Goal: Find specific page/section: Find specific page/section

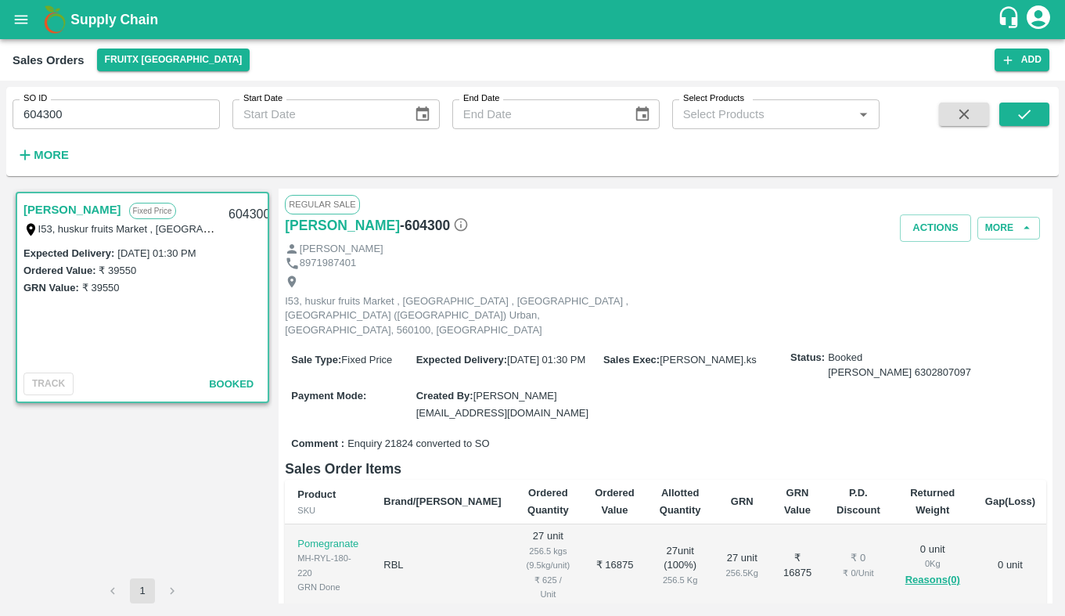
click at [917, 365] on div "Siva Prakash 6302807097" at bounding box center [899, 372] width 143 height 15
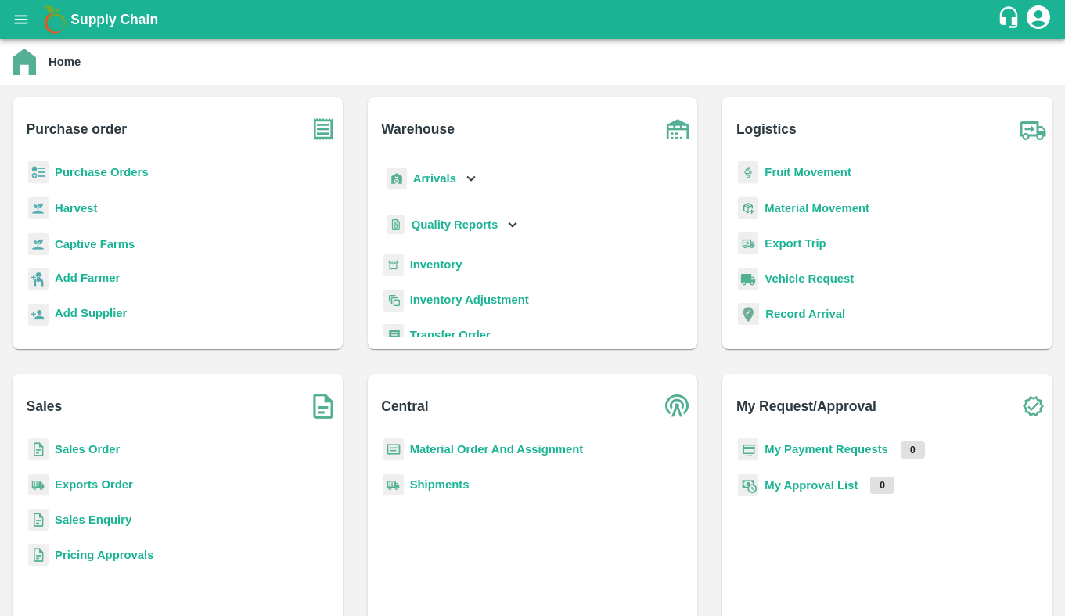
click at [119, 166] on b "Purchase Orders" at bounding box center [102, 172] width 94 height 13
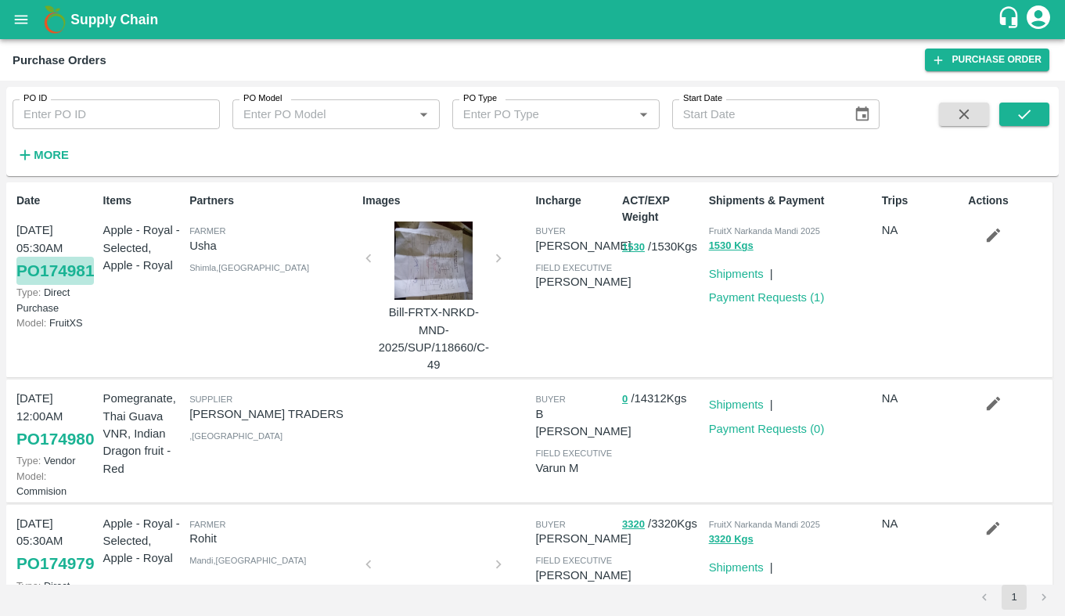
click at [52, 285] on link "PO 174981" at bounding box center [54, 271] width 77 height 28
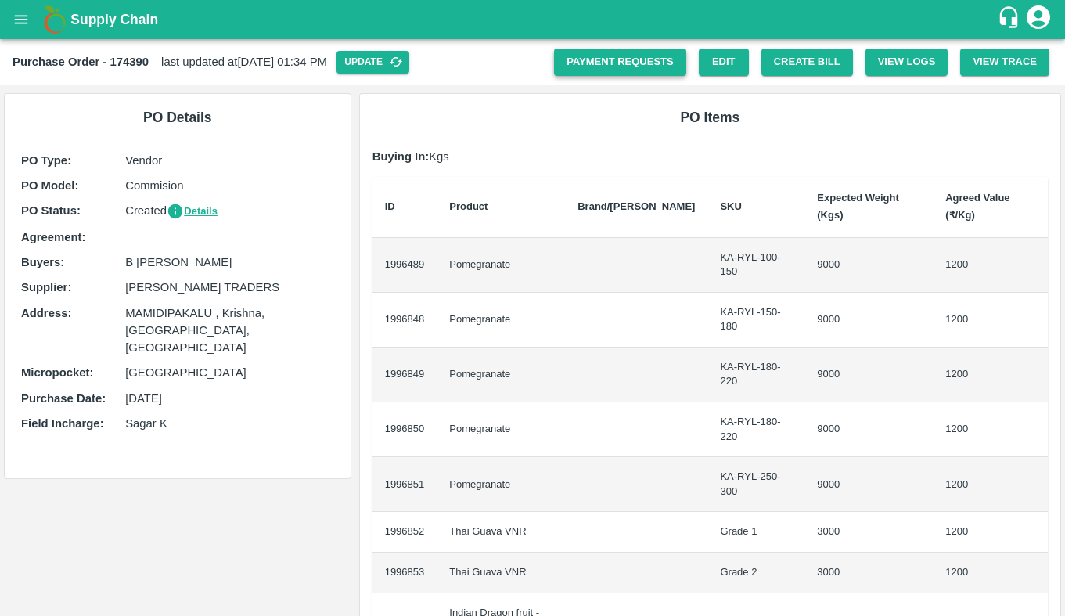
click at [638, 60] on link "Payment Requests" at bounding box center [620, 61] width 132 height 27
click at [724, 60] on link "Edit" at bounding box center [724, 61] width 50 height 27
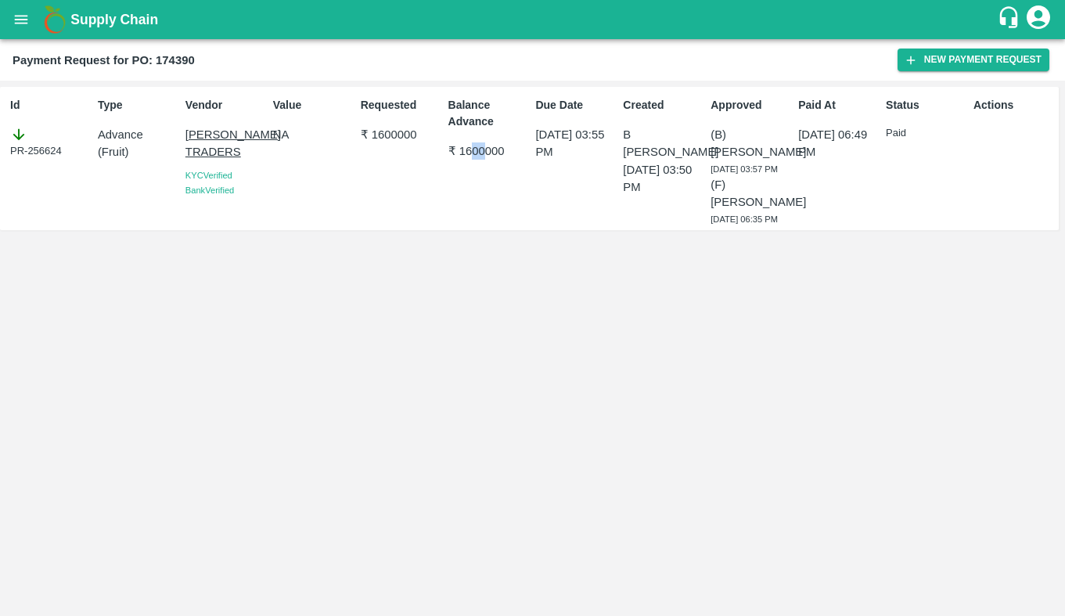
drag, startPoint x: 483, startPoint y: 154, endPoint x: 470, endPoint y: 150, distance: 13.9
click at [470, 150] on p "₹ 1600000" at bounding box center [488, 150] width 81 height 17
drag, startPoint x: 708, startPoint y: 205, endPoint x: 763, endPoint y: 256, distance: 75.3
click at [763, 256] on div "Id PR-256624 Type Advance ( Fruit ) Vendor VASAVI TRADERS KYC Verified Bank Ver…" at bounding box center [532, 348] width 1065 height 535
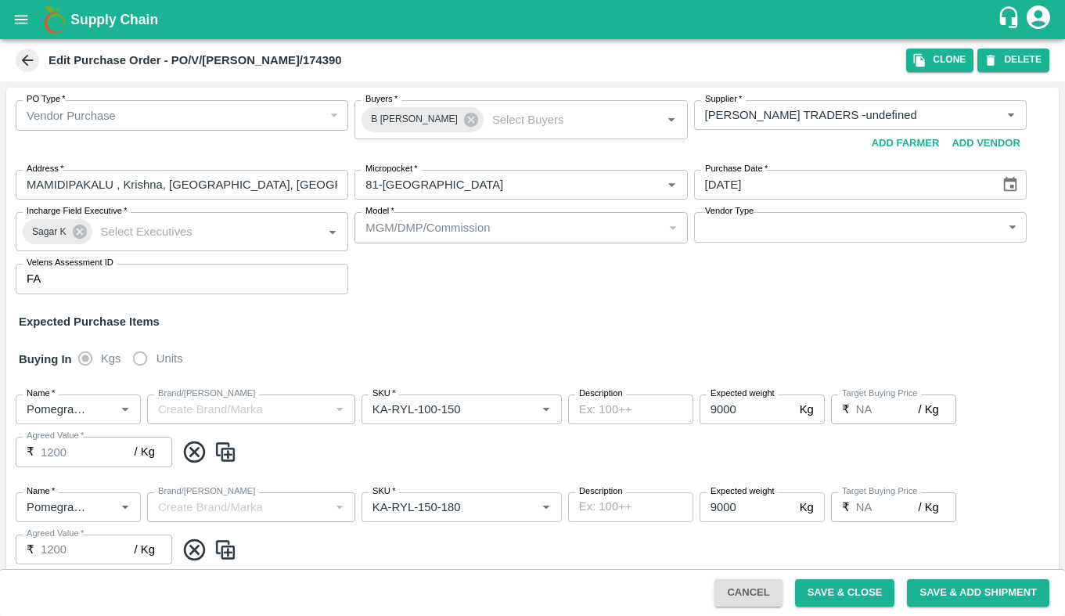
click at [138, 360] on label "Units" at bounding box center [153, 358] width 58 height 31
click at [139, 359] on label "Units" at bounding box center [153, 358] width 58 height 31
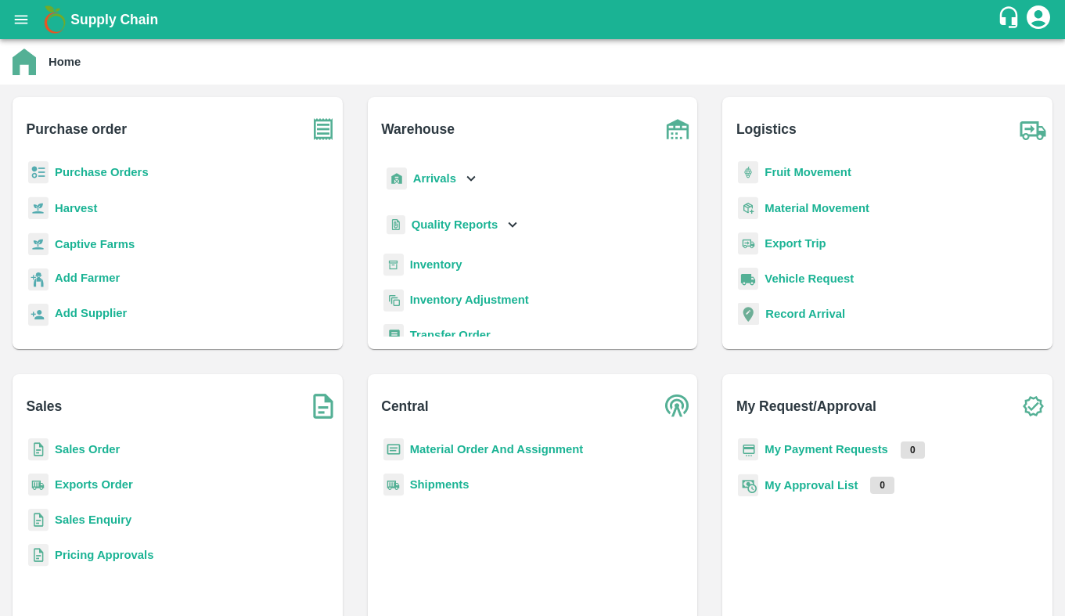
click at [78, 443] on b "Sales Order" at bounding box center [87, 449] width 65 height 13
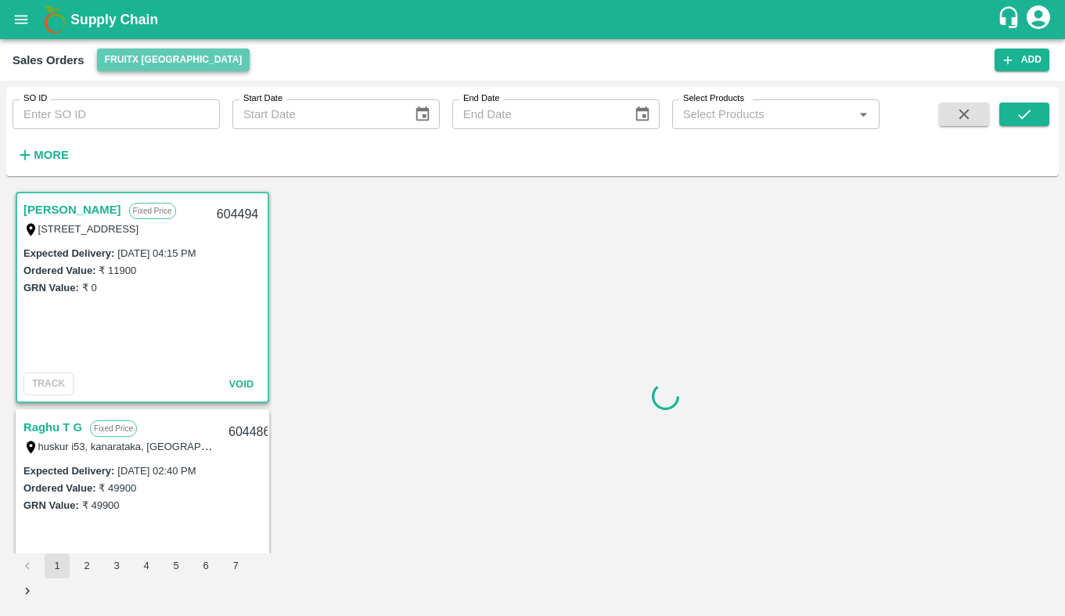
click at [184, 68] on button "FruitX [GEOGRAPHIC_DATA]" at bounding box center [173, 59] width 153 height 23
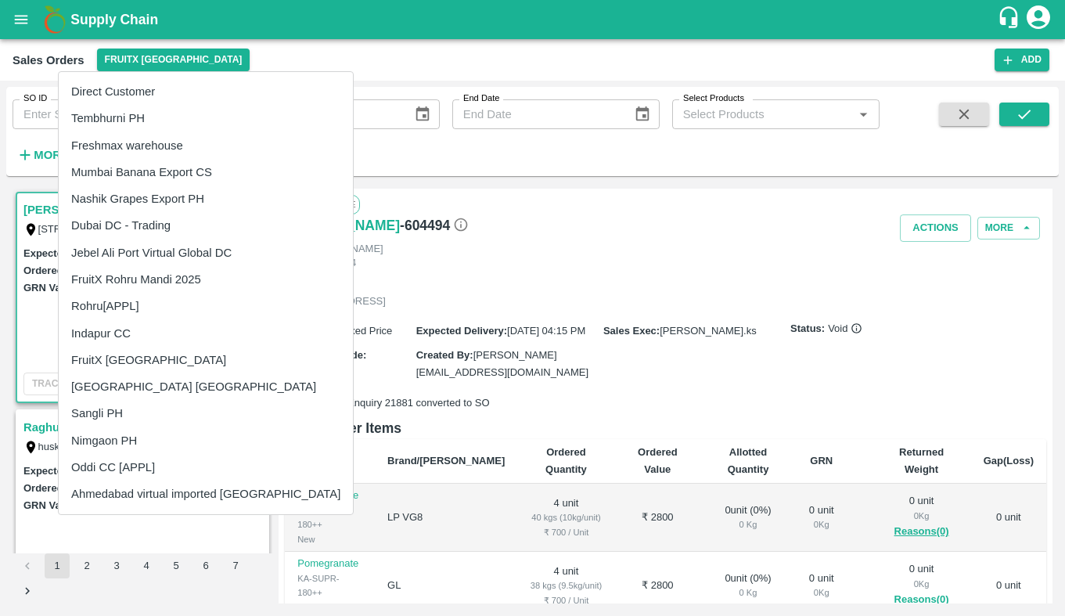
click at [418, 154] on div at bounding box center [532, 308] width 1065 height 616
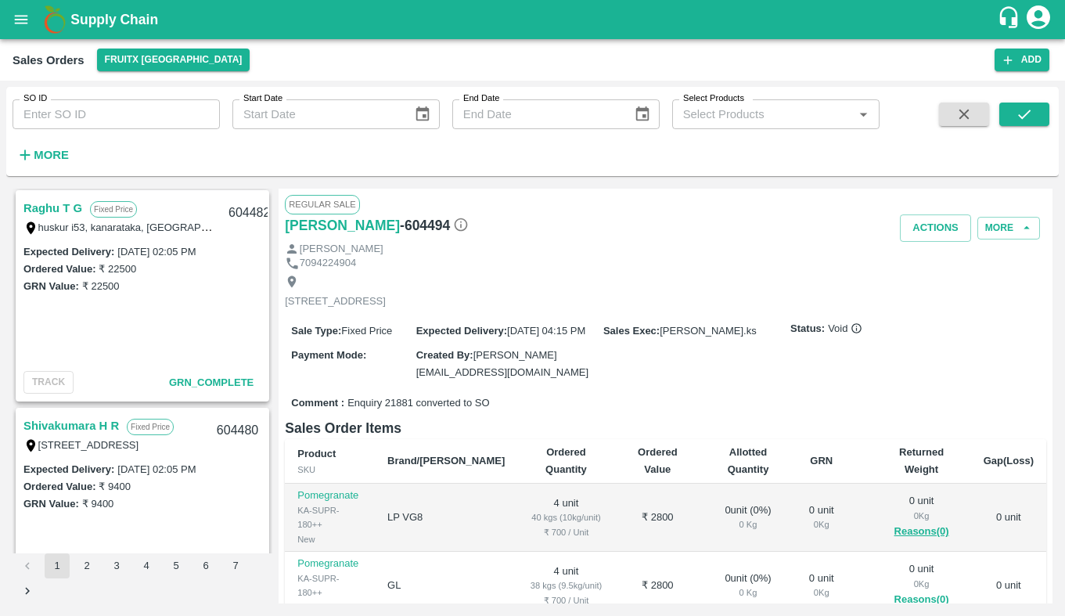
scroll to position [1090, 0]
click at [58, 207] on link "Raghu T G" at bounding box center [52, 207] width 59 height 20
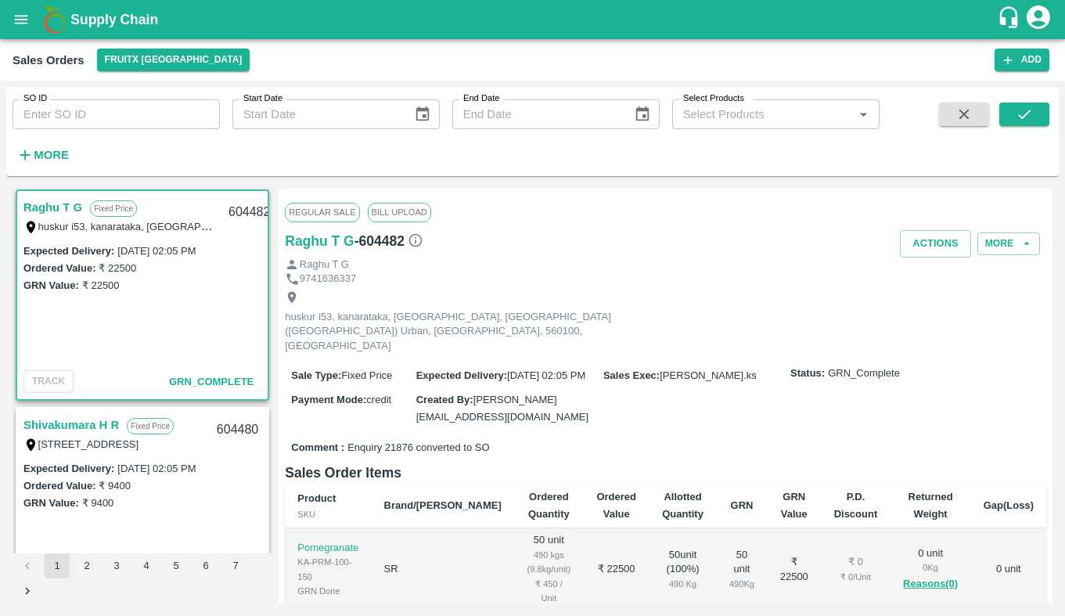
click at [375, 247] on h6 "- 604482" at bounding box center [388, 241] width 69 height 22
copy h6 "604482"
